Goal: Task Accomplishment & Management: Use online tool/utility

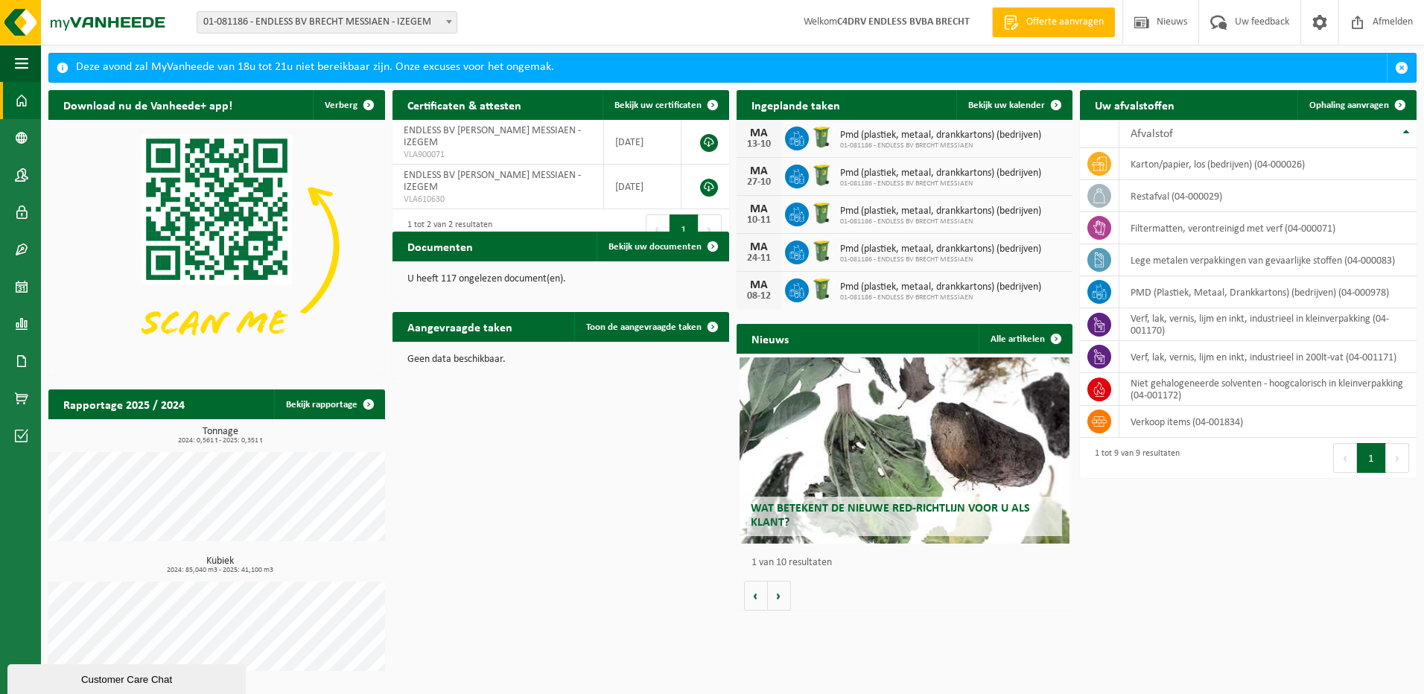
click at [1023, 92] on link "Bekijk uw kalender" at bounding box center [1013, 105] width 115 height 30
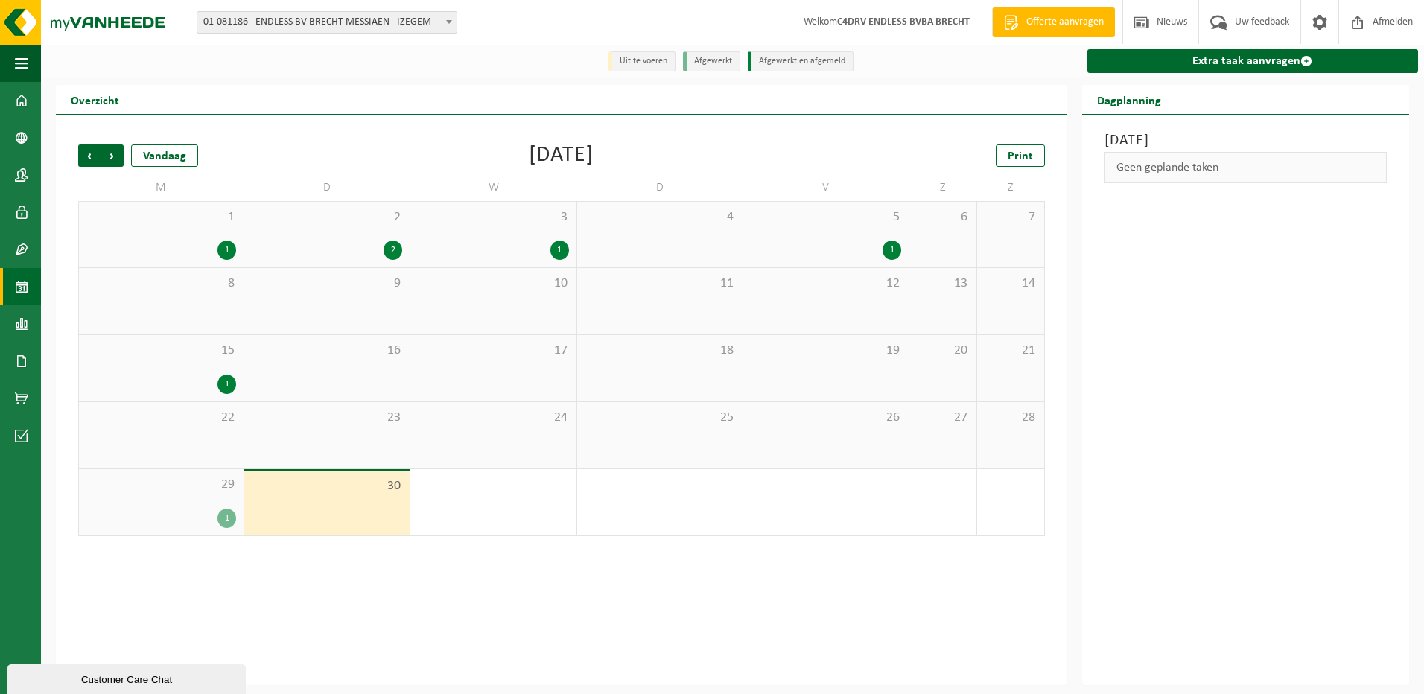
click at [1241, 61] on link "Extra taak aanvragen" at bounding box center [1252, 61] width 331 height 24
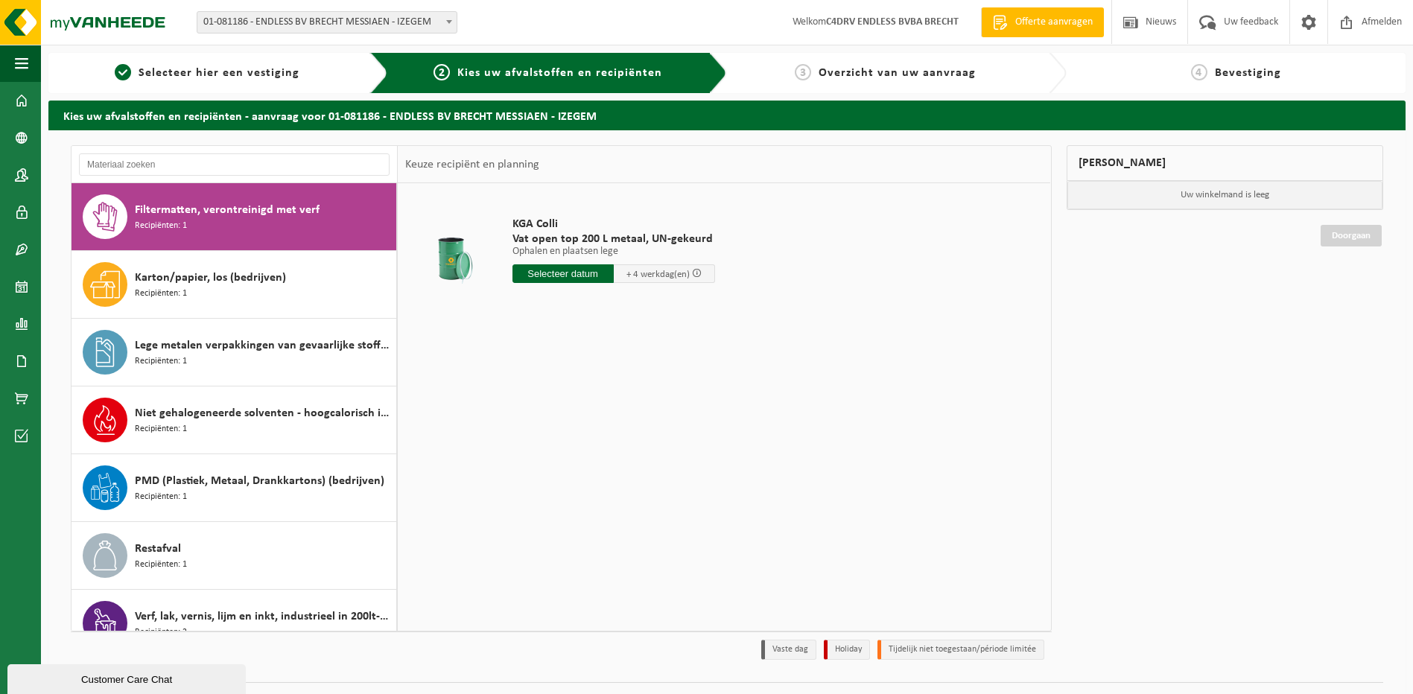
click at [158, 281] on span "Karton/papier, los (bedrijven)" at bounding box center [210, 278] width 151 height 18
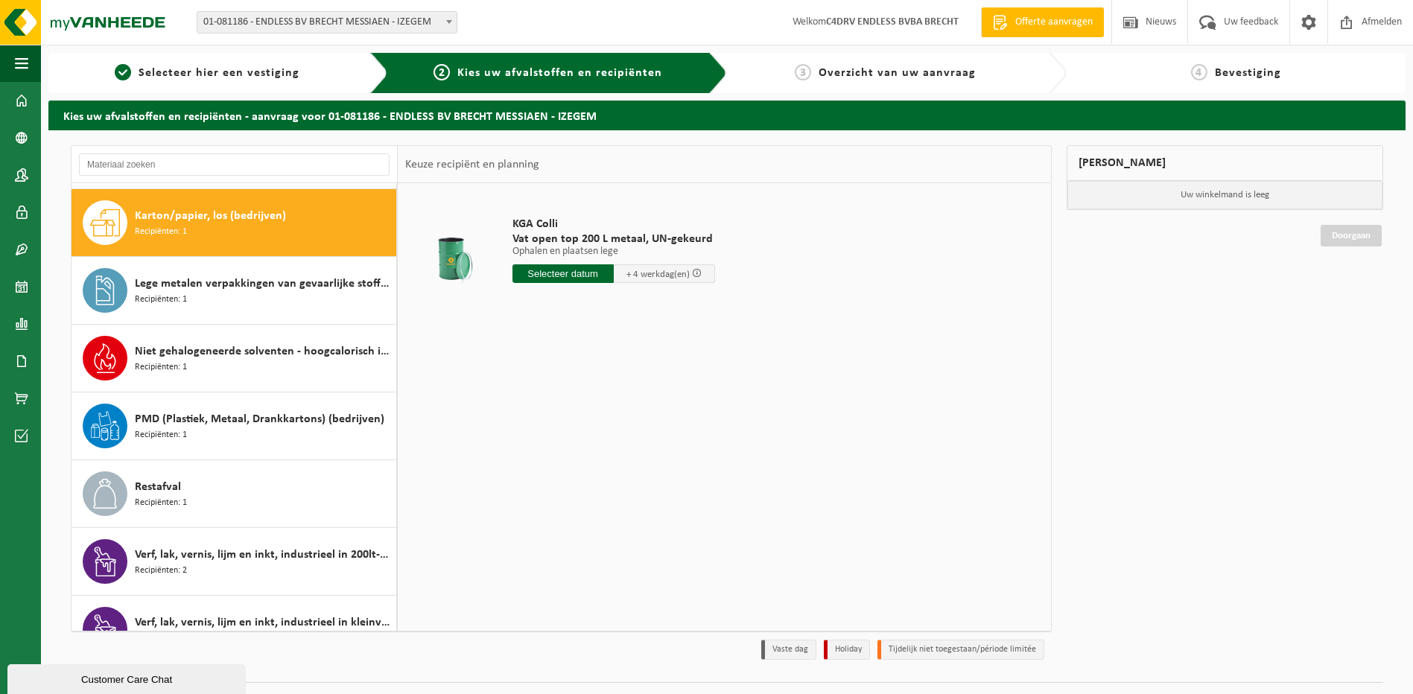
scroll to position [68, 0]
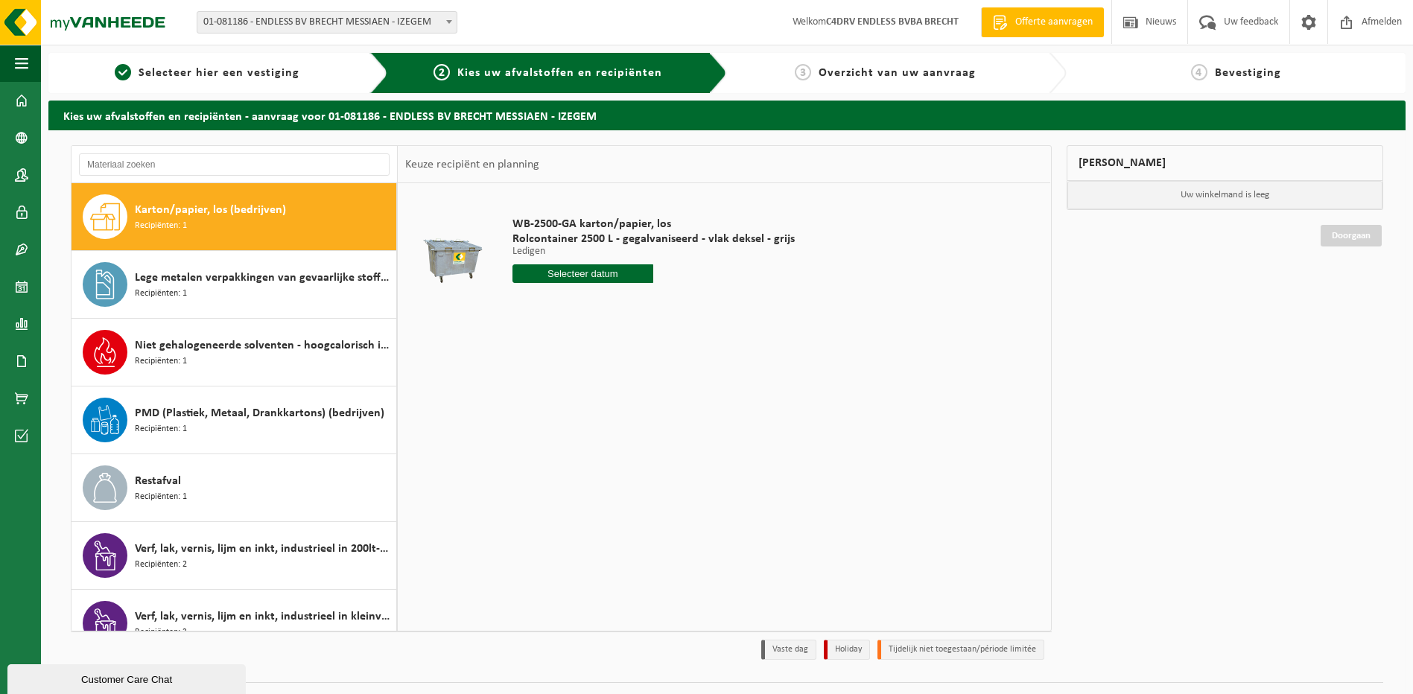
click at [544, 273] on input "text" at bounding box center [582, 273] width 141 height 19
click at [576, 354] on div "1" at bounding box center [578, 358] width 26 height 24
type input "Van [DATE]"
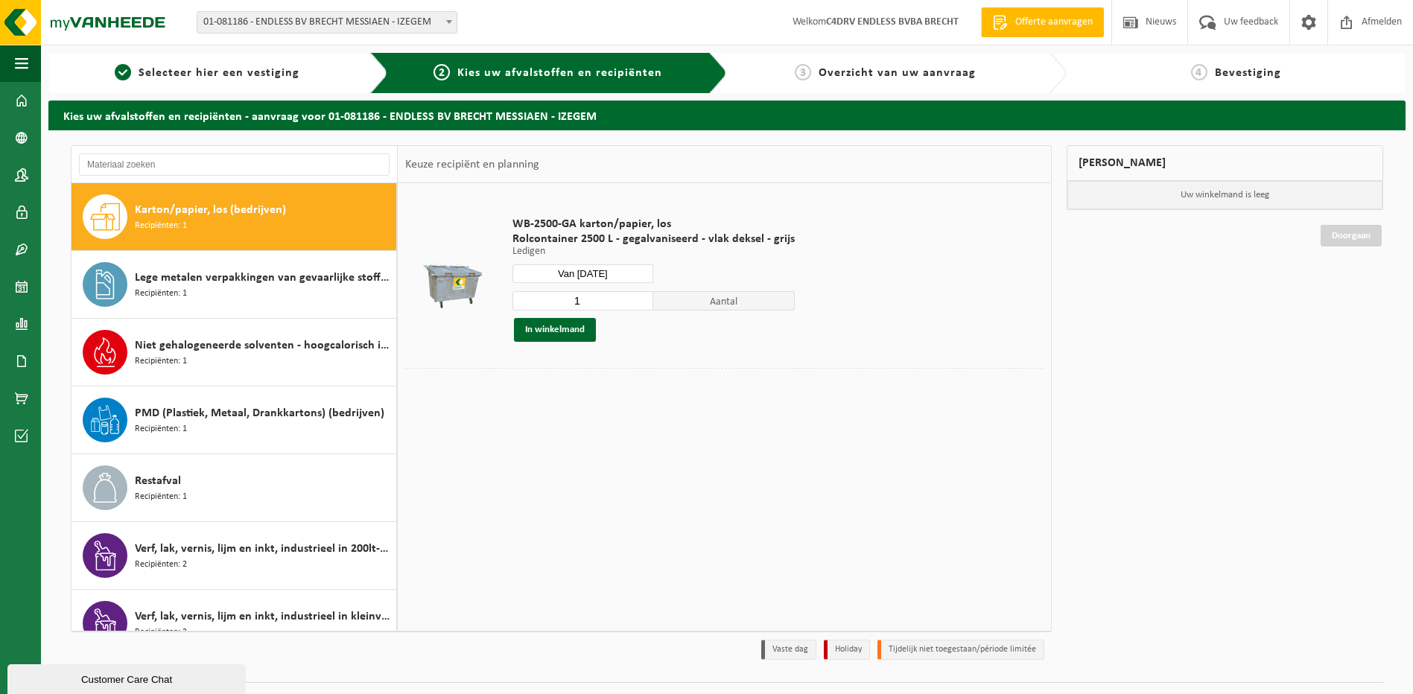
click at [573, 325] on button "In winkelmand" at bounding box center [555, 330] width 82 height 24
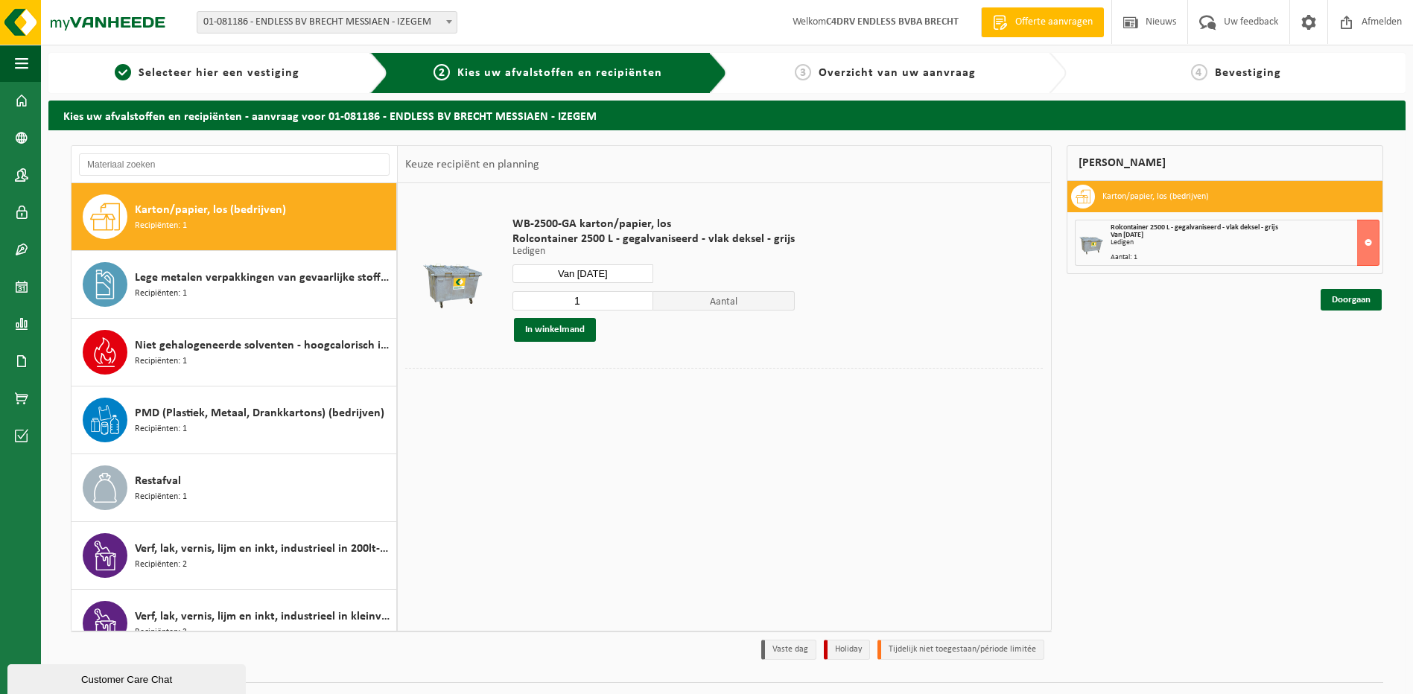
click at [1370, 289] on link "Doorgaan" at bounding box center [1350, 300] width 61 height 22
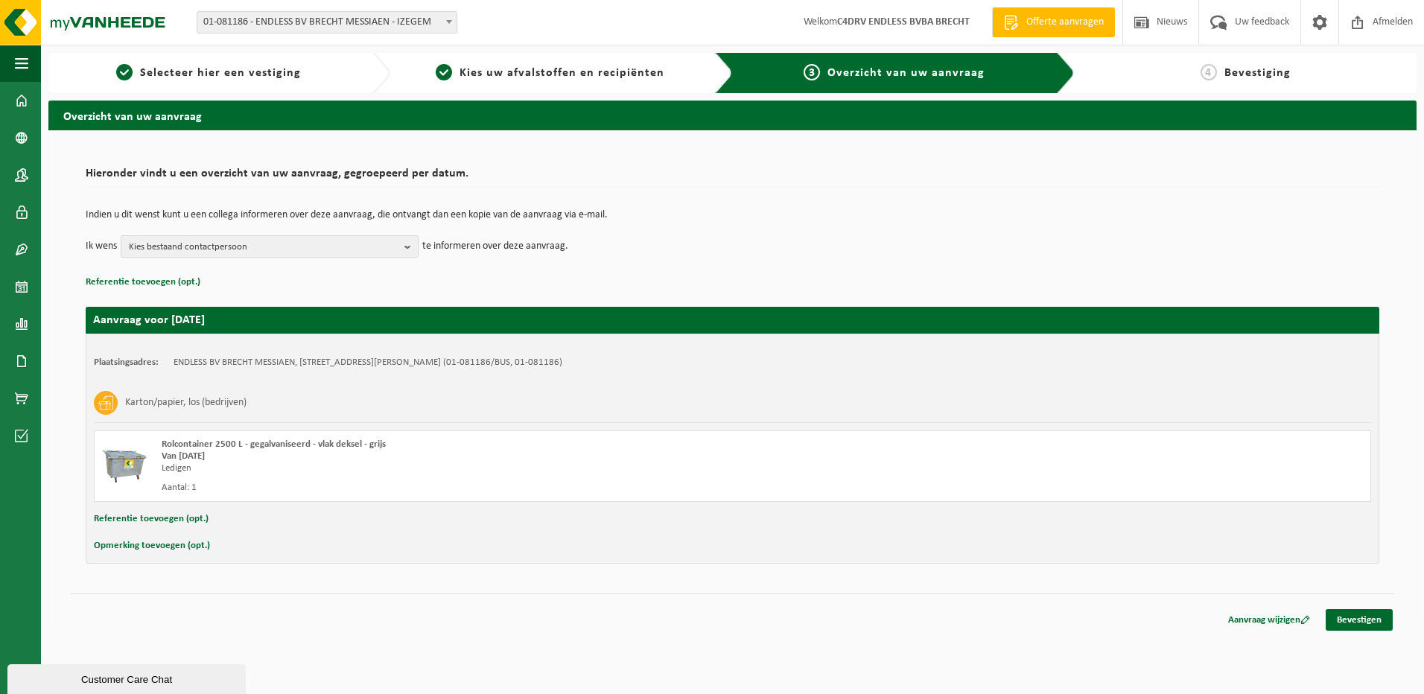
click at [1348, 617] on link "Bevestigen" at bounding box center [1359, 620] width 67 height 22
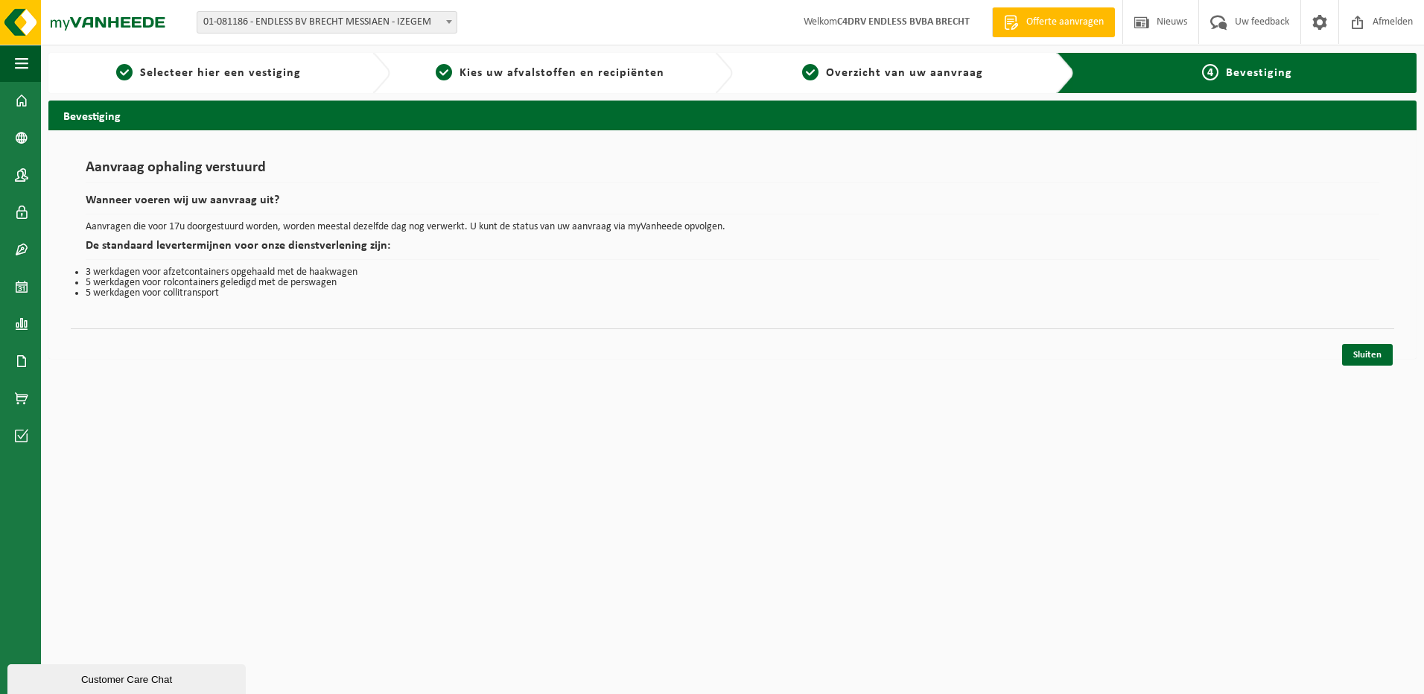
click at [1370, 355] on link "Sluiten" at bounding box center [1367, 355] width 51 height 22
